Goal: Task Accomplishment & Management: Manage account settings

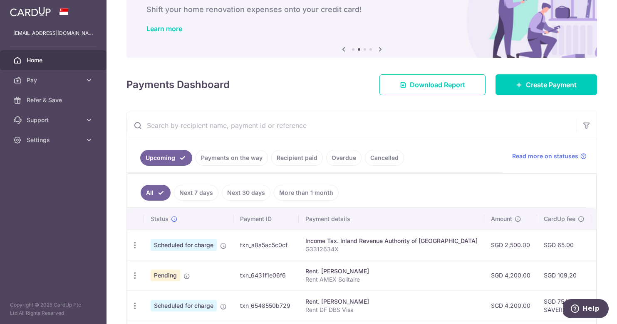
scroll to position [48, 0]
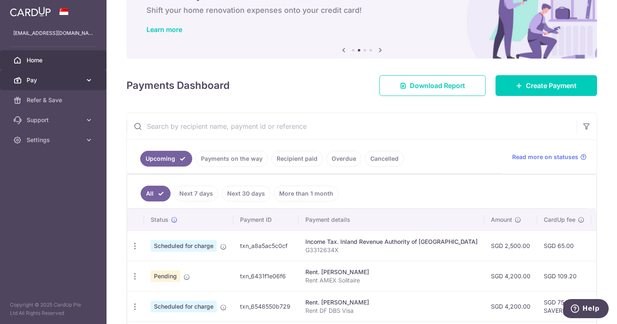
click at [49, 80] on span "Pay" at bounding box center [54, 80] width 55 height 8
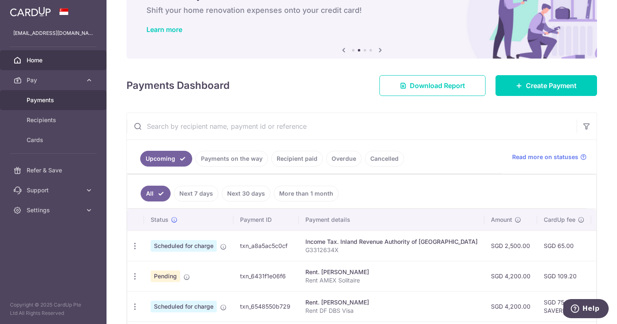
click at [50, 105] on link "Payments" at bounding box center [53, 100] width 106 height 20
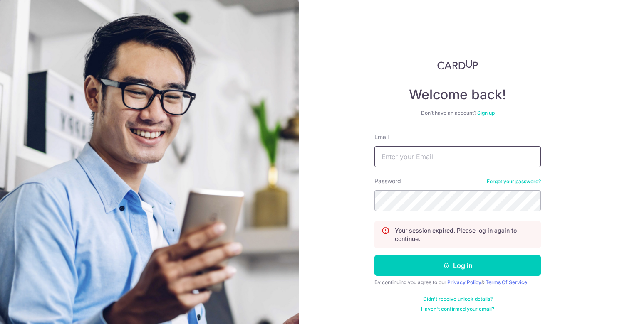
type input "Jan.orlej@gmail.com"
click at [458, 266] on button "Log in" at bounding box center [457, 265] width 166 height 21
